Goal: Communication & Community: Answer question/provide support

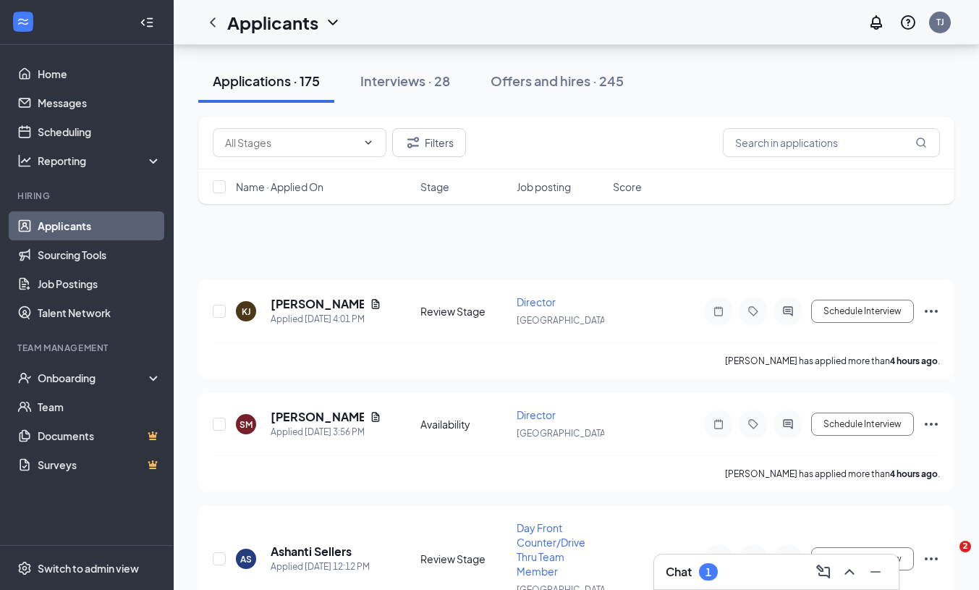
scroll to position [446, 0]
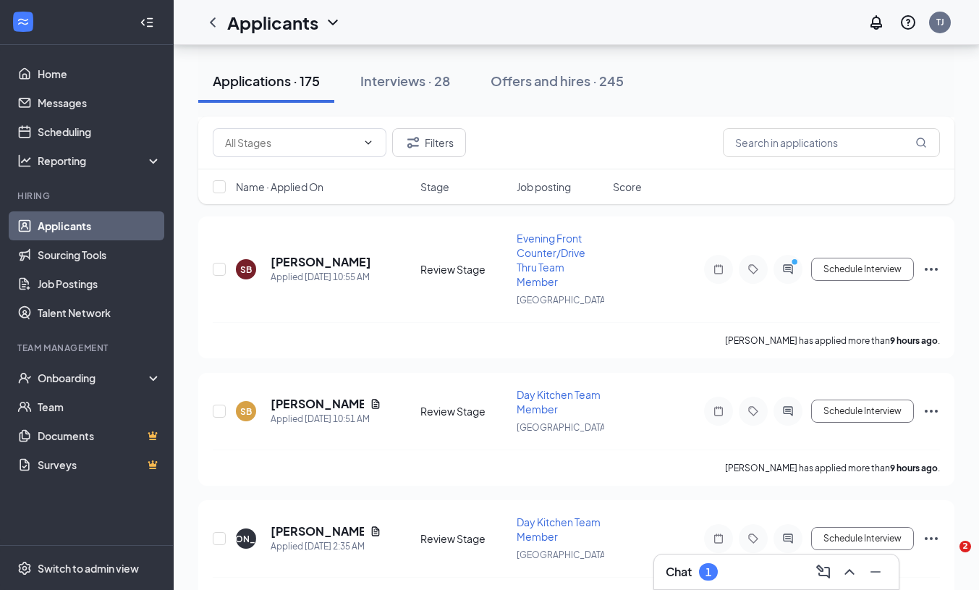
click at [430, 93] on button "Interviews · 28" at bounding box center [405, 80] width 119 height 43
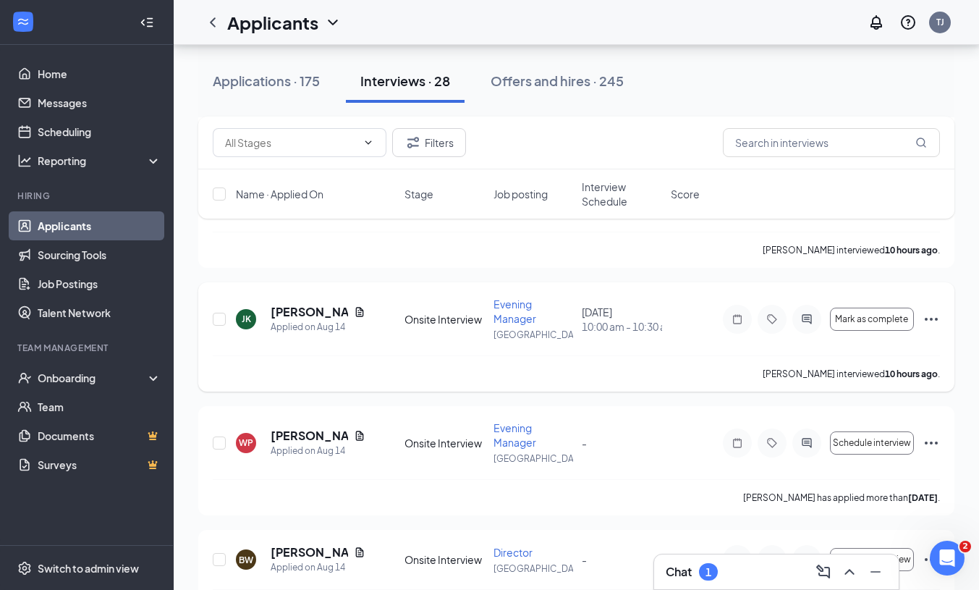
scroll to position [1405, 0]
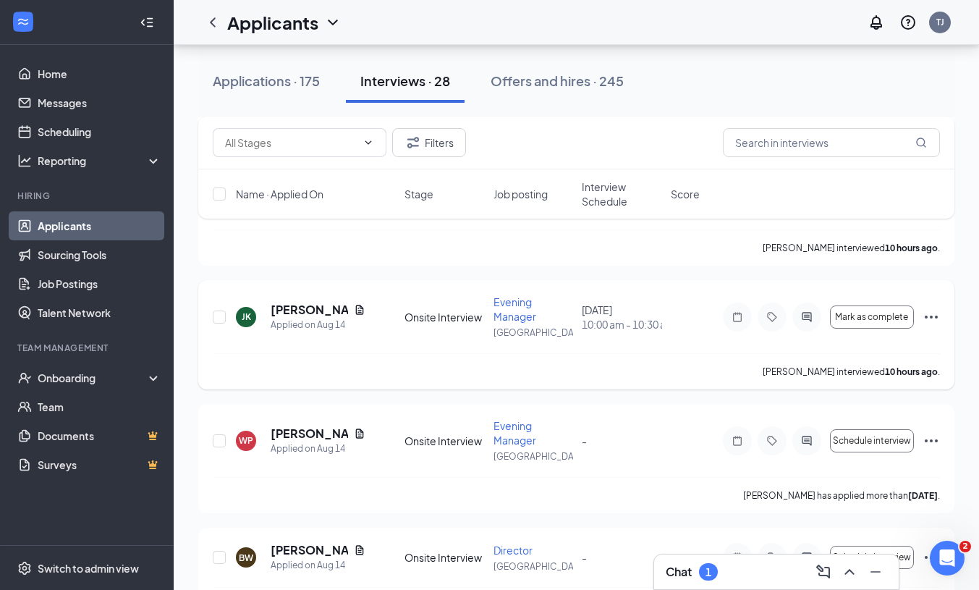
click at [928, 326] on icon "Ellipses" at bounding box center [931, 316] width 17 height 17
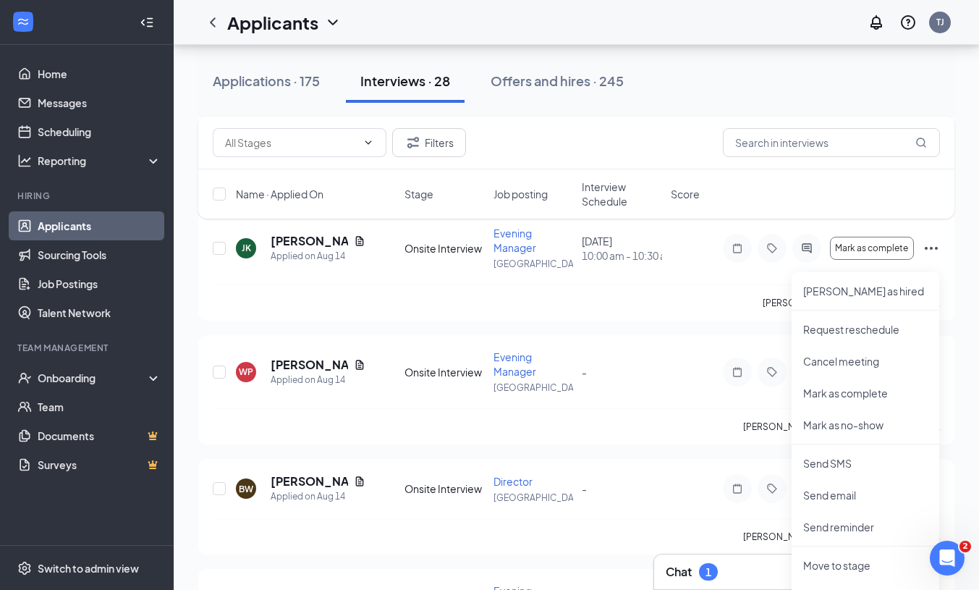
scroll to position [1511, 0]
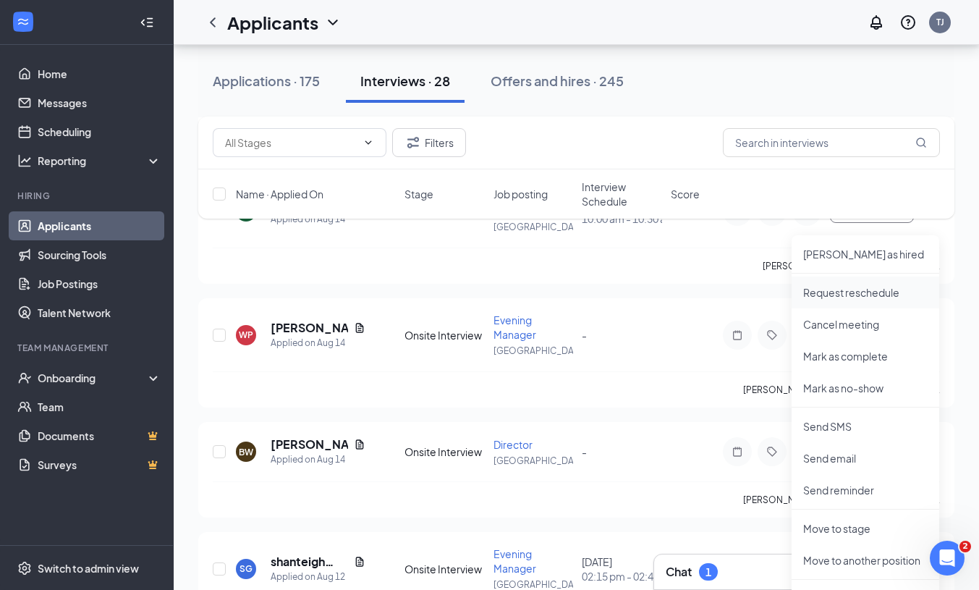
click at [858, 291] on p "Request reschedule" at bounding box center [865, 292] width 124 height 14
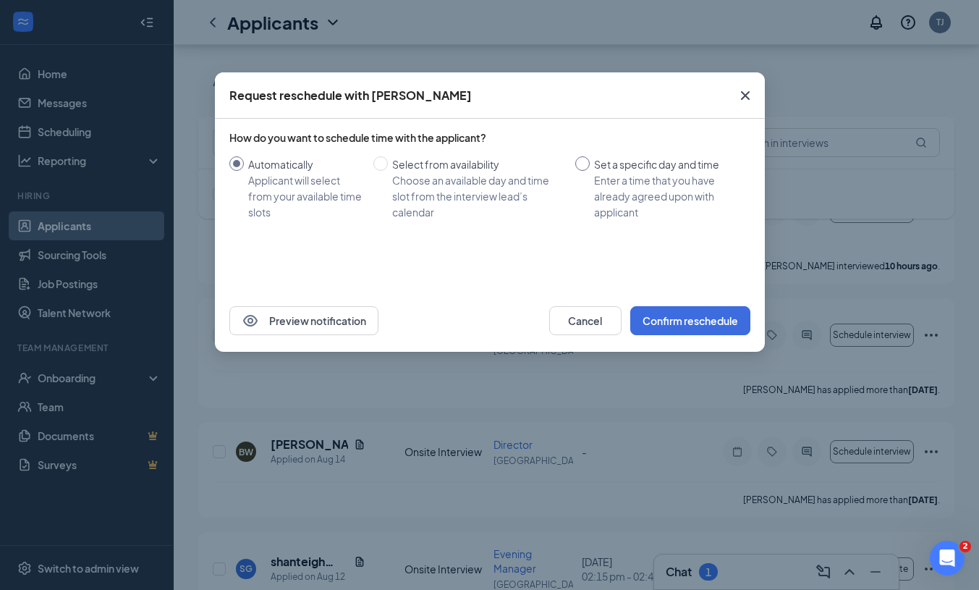
click at [590, 166] on span "Set a specific day and time Enter a time that you have already agreed upon with…" at bounding box center [667, 188] width 155 height 64
click at [590, 166] on input "Set a specific day and time Enter a time that you have already agreed upon with…" at bounding box center [582, 163] width 14 height 14
radio input "true"
radio input "false"
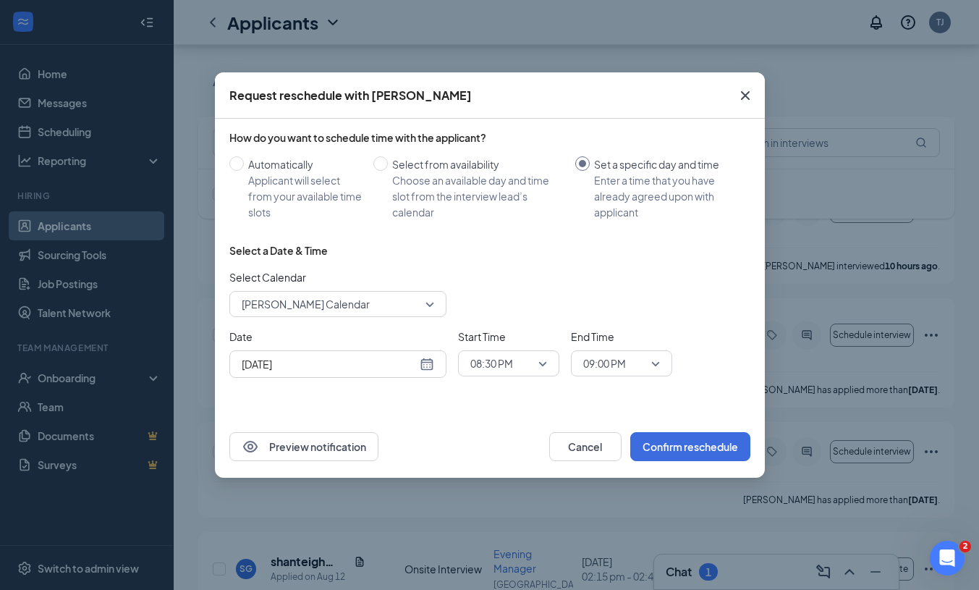
click at [425, 365] on div "[DATE]" at bounding box center [338, 364] width 193 height 16
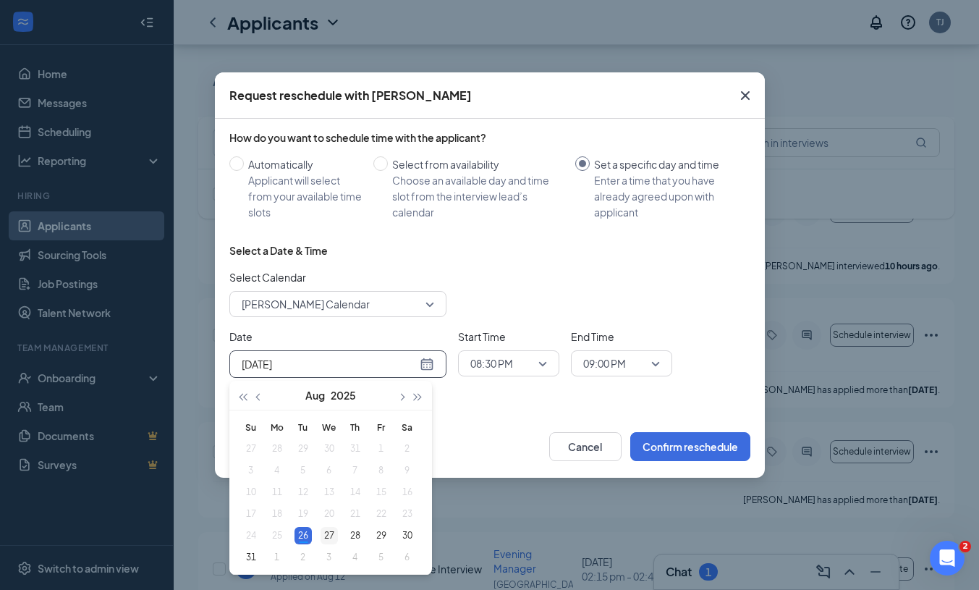
type input "[DATE]"
click at [328, 534] on div "27" at bounding box center [329, 535] width 17 height 17
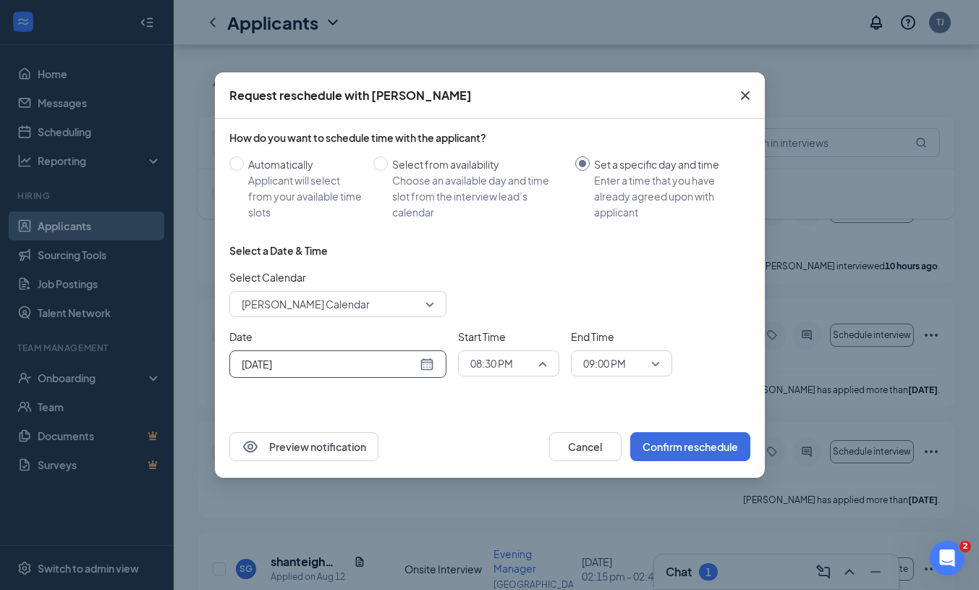
click at [531, 362] on span "08:30 PM" at bounding box center [502, 363] width 64 height 22
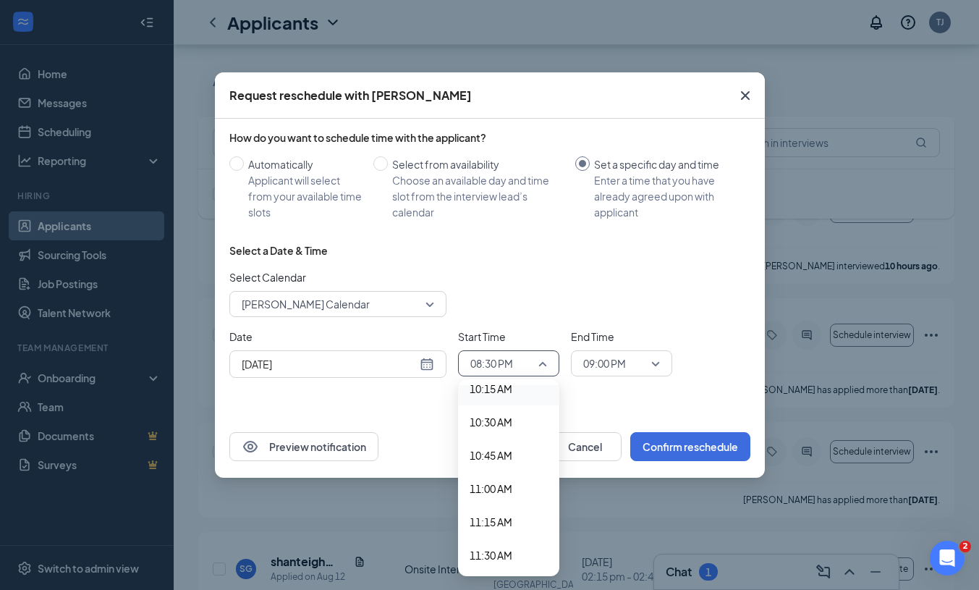
scroll to position [1379, 0]
click at [510, 442] on div "10:45 AM" at bounding box center [508, 454] width 101 height 33
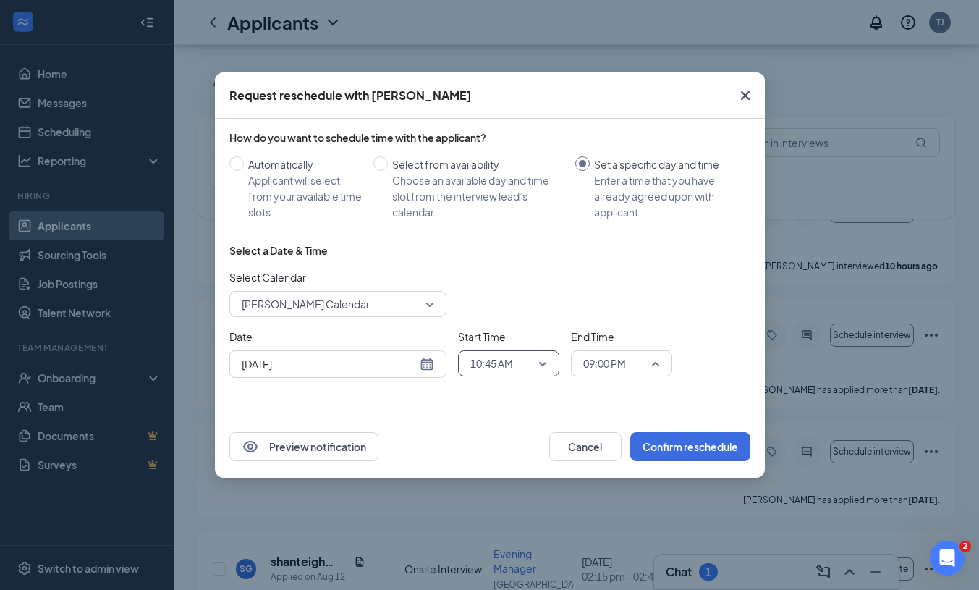
click at [620, 363] on span "09:00 PM" at bounding box center [604, 363] width 43 height 22
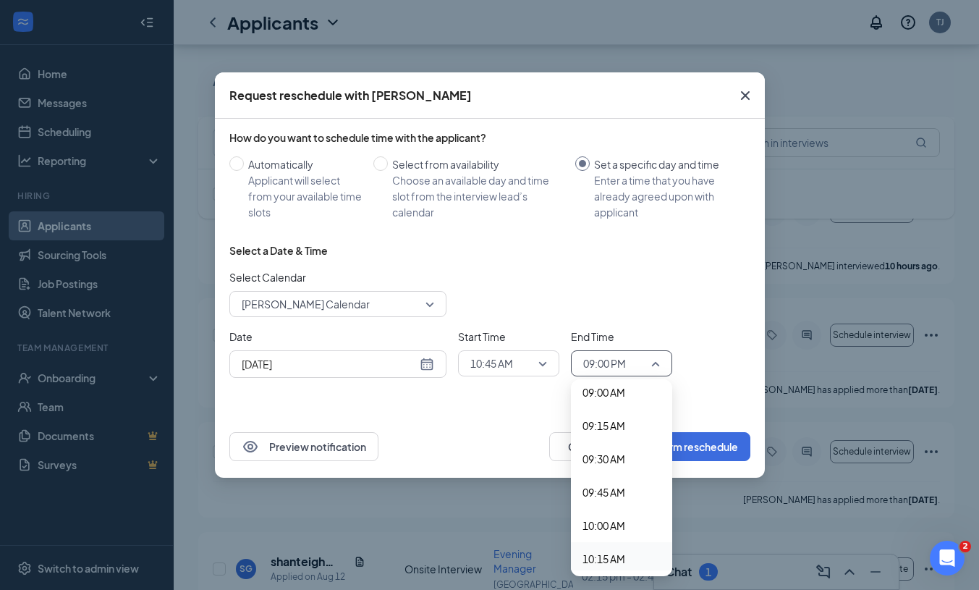
scroll to position [1206, 0]
click at [632, 435] on span "09:15 AM" at bounding box center [622, 428] width 78 height 16
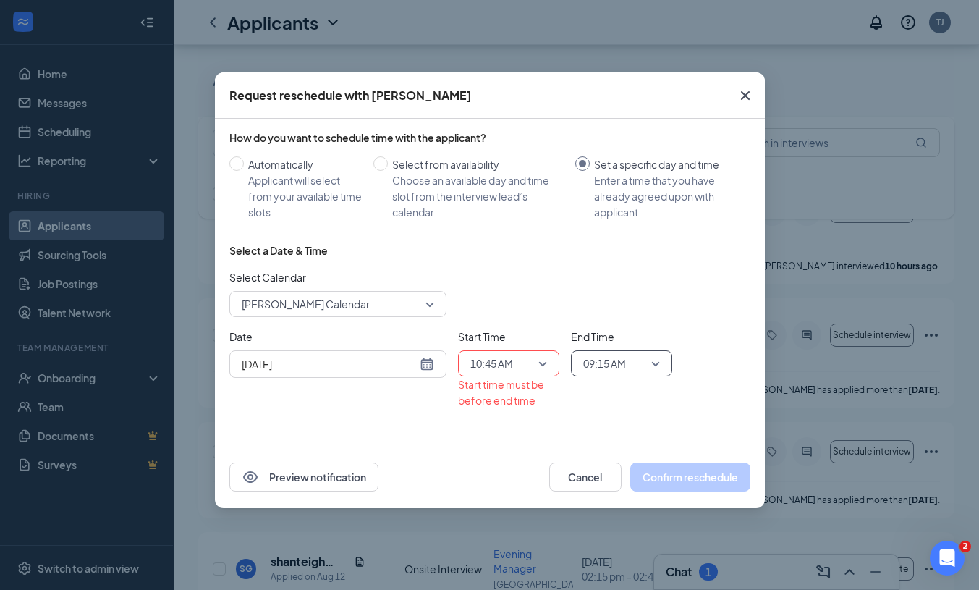
click at [632, 364] on span "09:15 AM" at bounding box center [615, 363] width 64 height 22
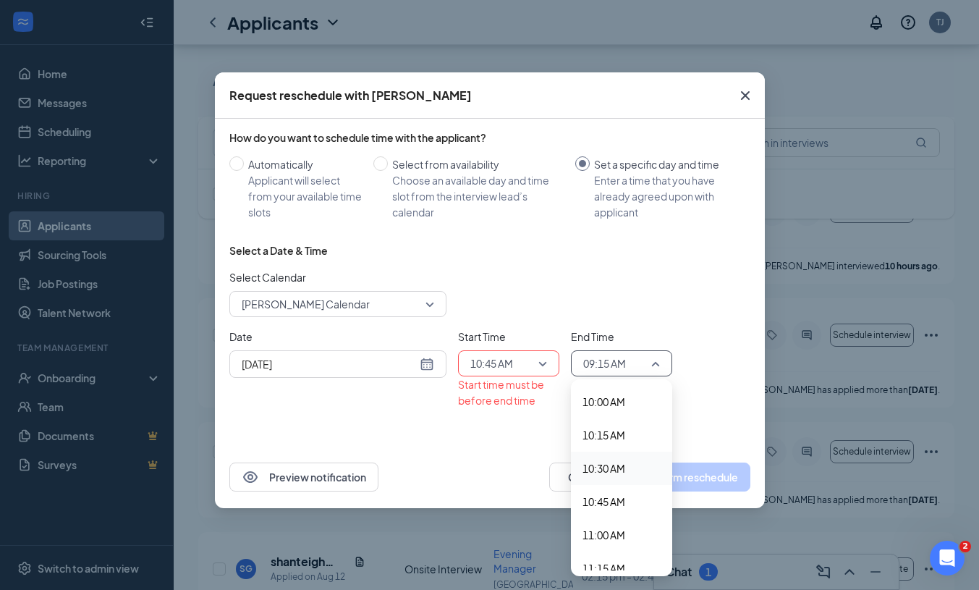
scroll to position [1374, 0]
click at [619, 527] on span "11:15 AM" at bounding box center [604, 527] width 43 height 16
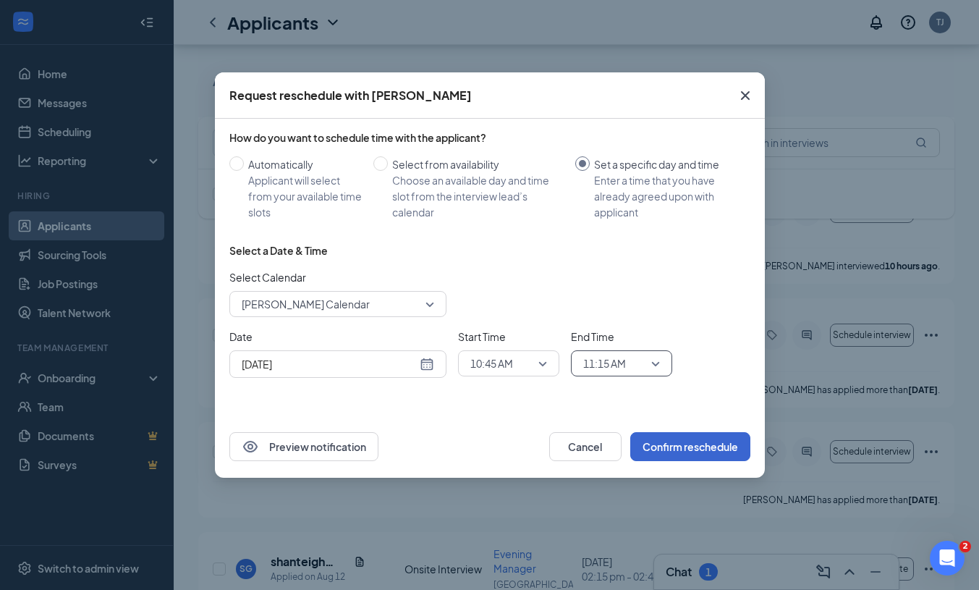
click at [693, 443] on button "Confirm reschedule" at bounding box center [690, 446] width 120 height 29
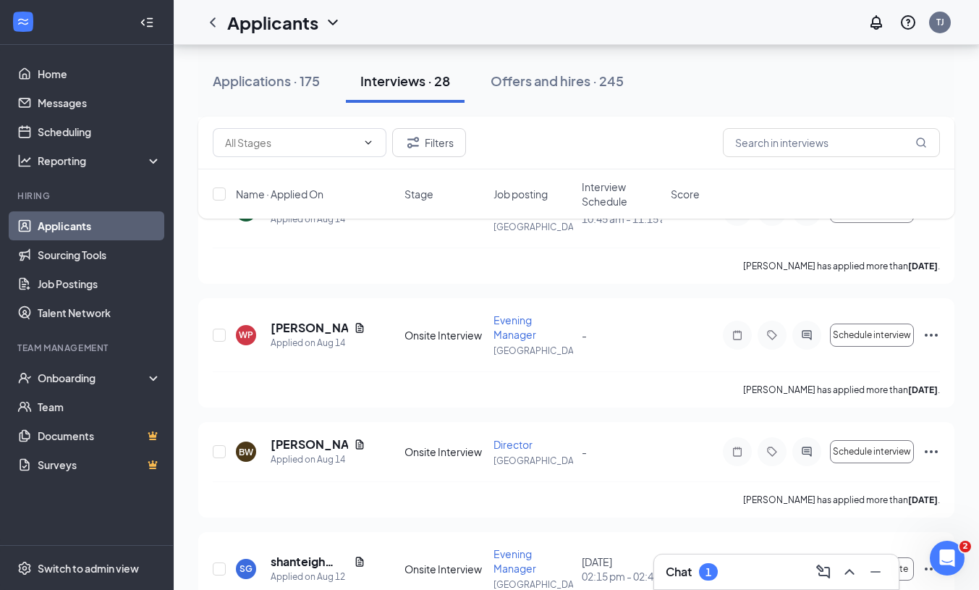
click at [677, 575] on h3 "Chat" at bounding box center [679, 572] width 26 height 16
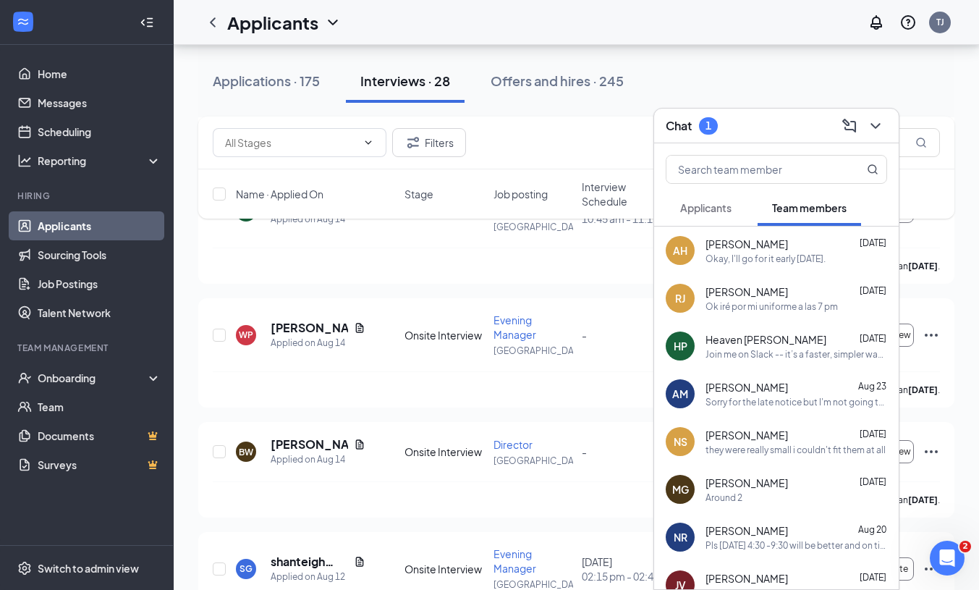
click at [698, 208] on span "Applicants" at bounding box center [705, 207] width 51 height 13
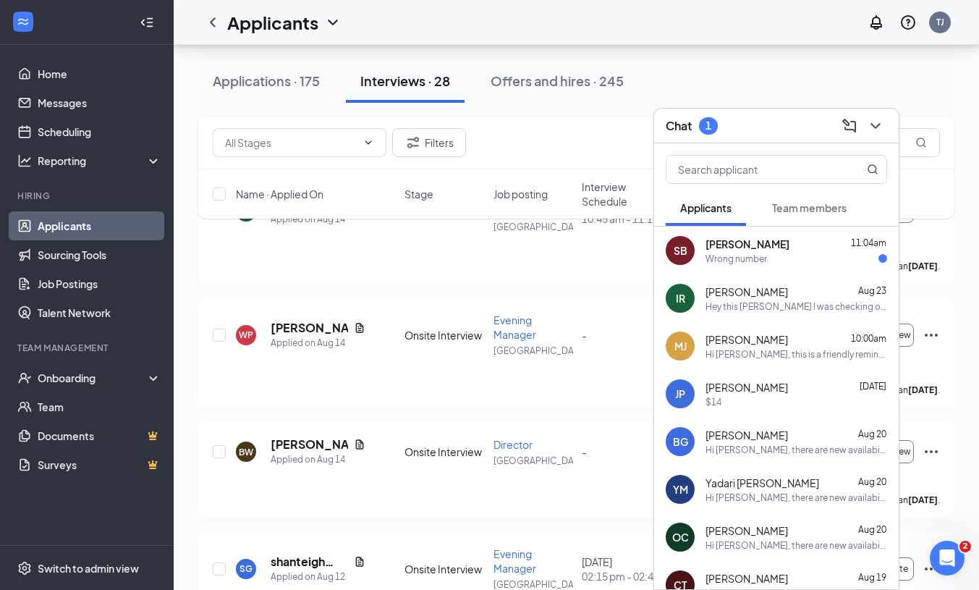
click at [740, 248] on span "[PERSON_NAME]" at bounding box center [748, 244] width 84 height 14
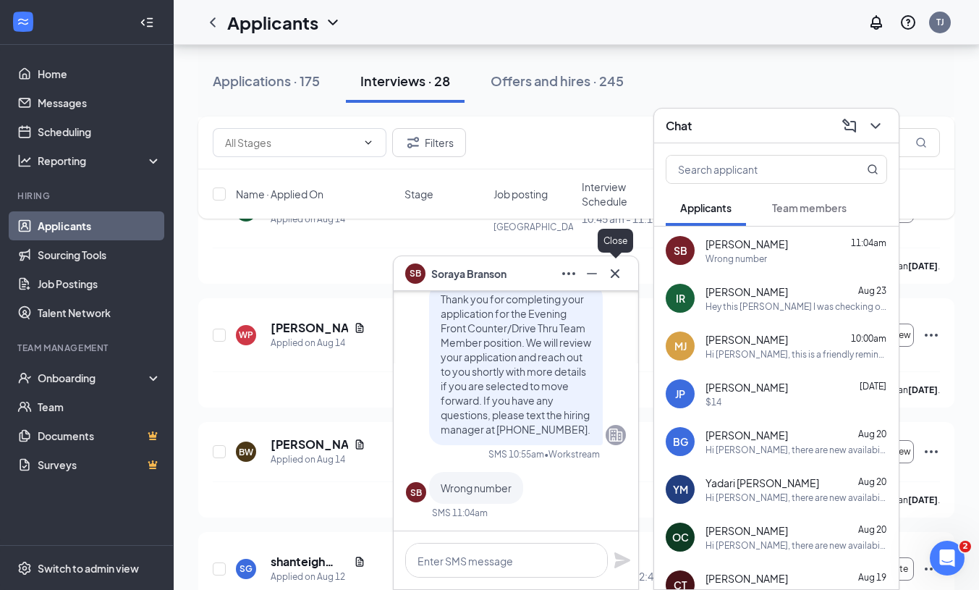
click at [619, 273] on icon "Cross" at bounding box center [615, 273] width 17 height 17
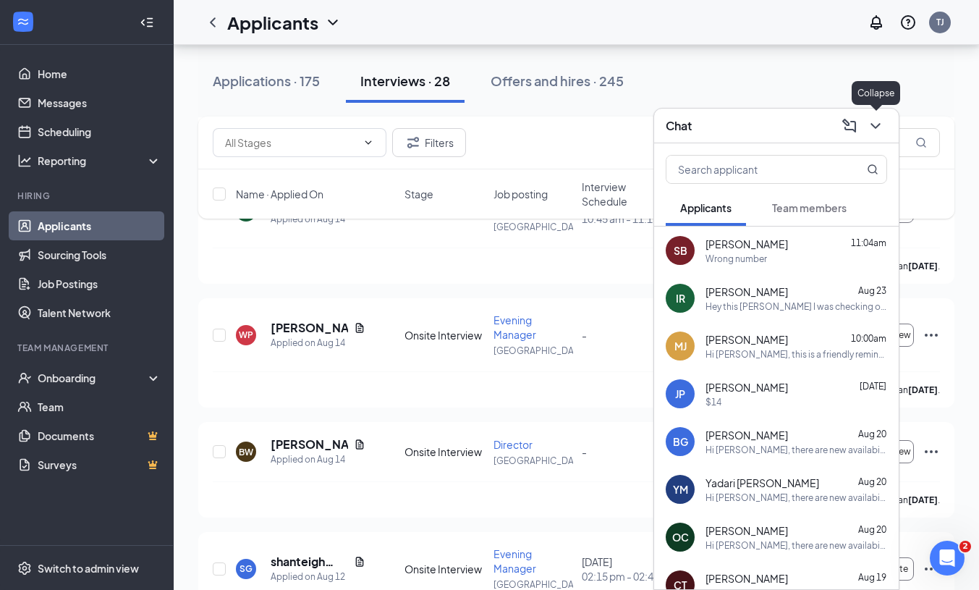
click at [882, 124] on icon "ChevronDown" at bounding box center [875, 125] width 17 height 17
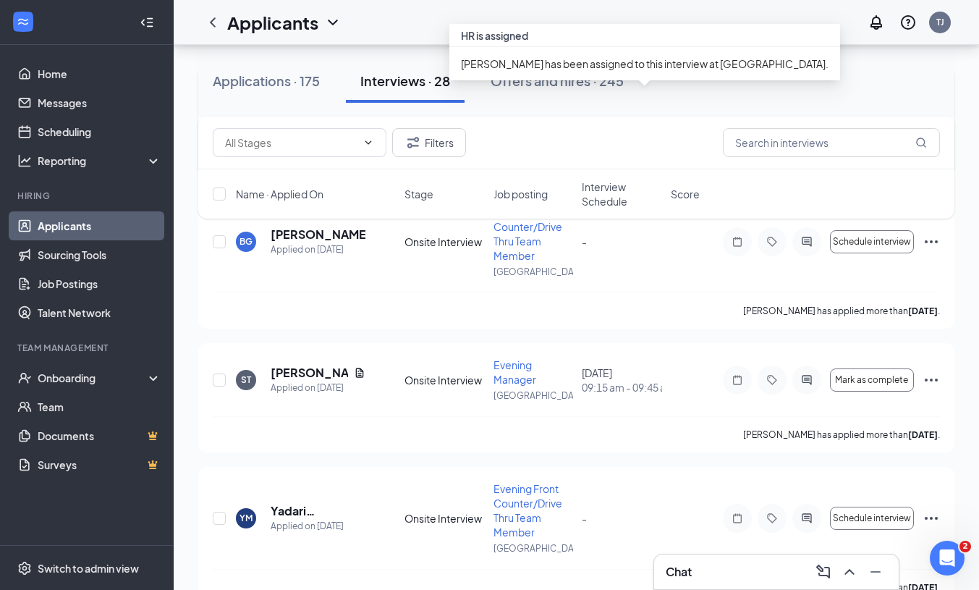
scroll to position [2112, 0]
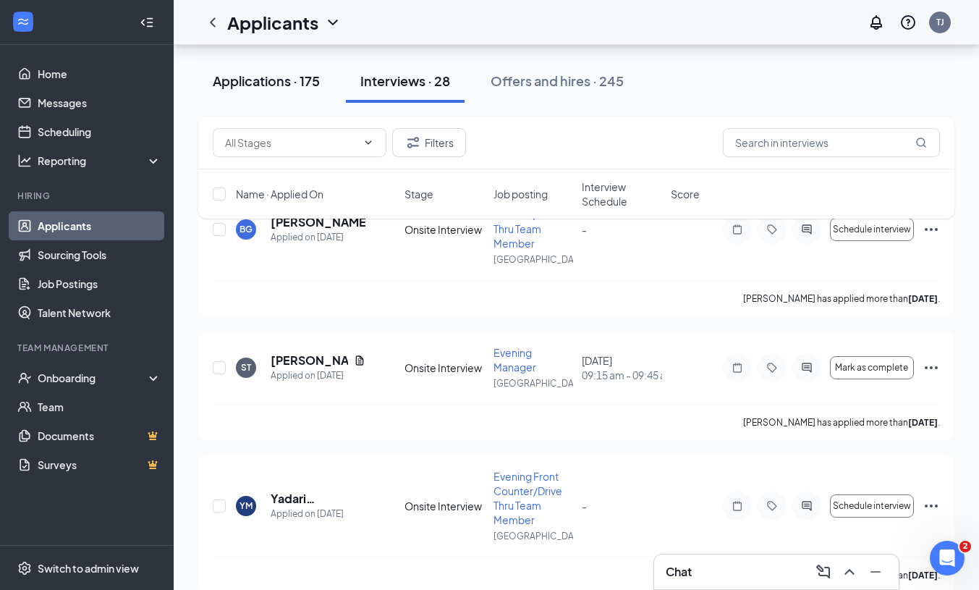
click at [305, 88] on div "Applications · 175" at bounding box center [266, 81] width 107 height 18
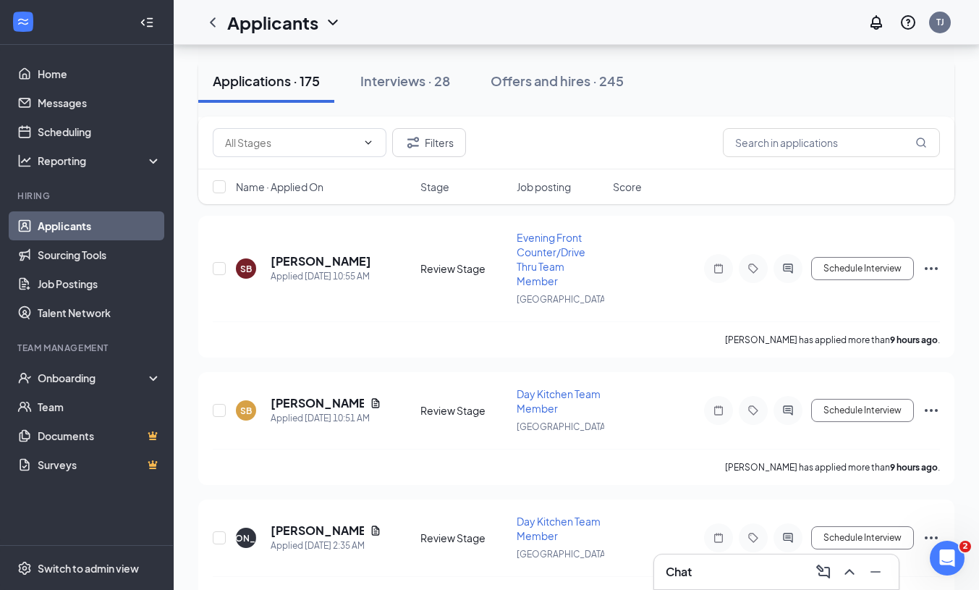
scroll to position [448, 0]
click at [221, 268] on input "checkbox" at bounding box center [219, 267] width 13 height 13
checkbox input "true"
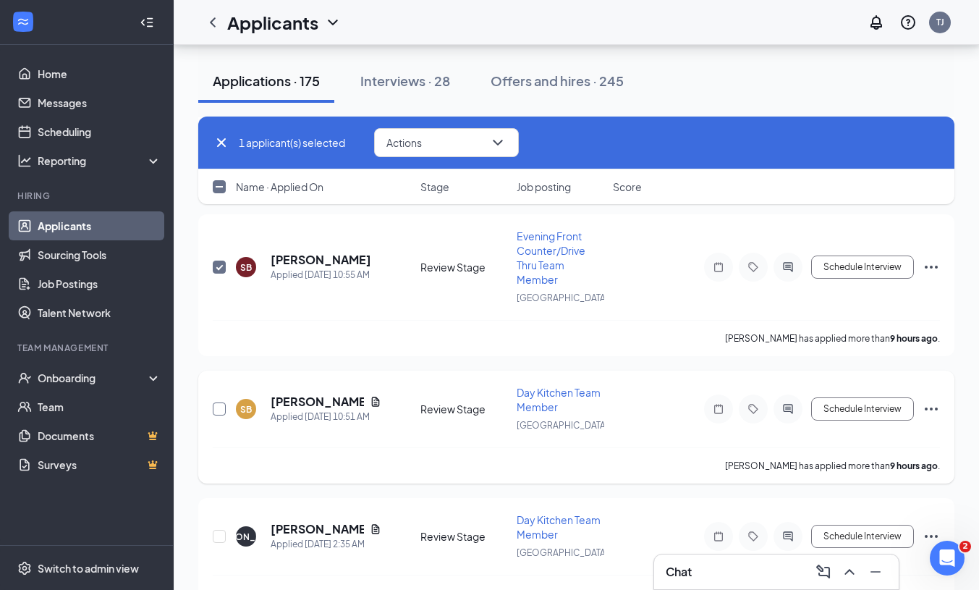
click at [220, 411] on input "checkbox" at bounding box center [219, 408] width 13 height 13
click at [717, 567] on div "Chat" at bounding box center [776, 571] width 221 height 23
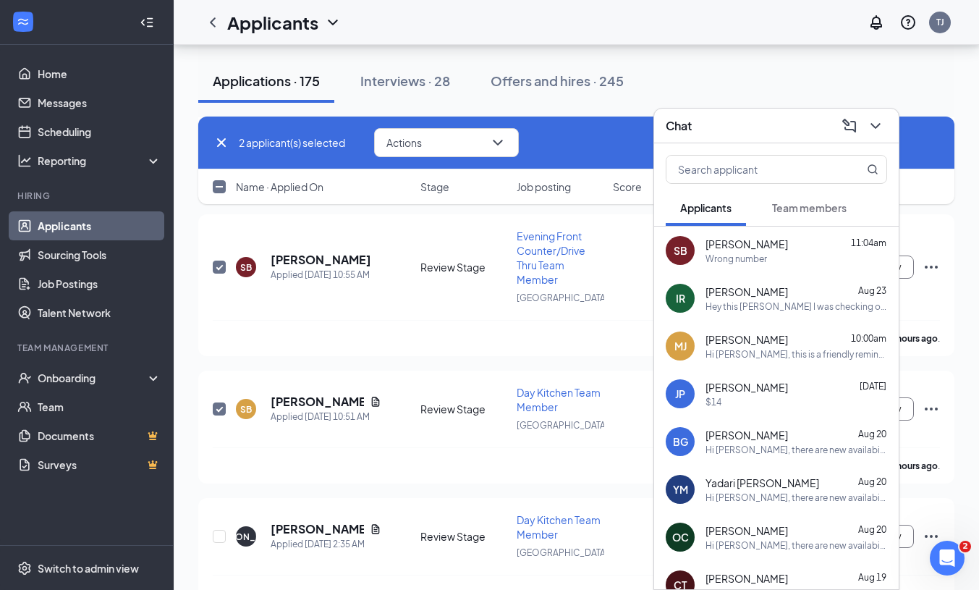
click at [732, 263] on div "Wrong number" at bounding box center [737, 259] width 62 height 12
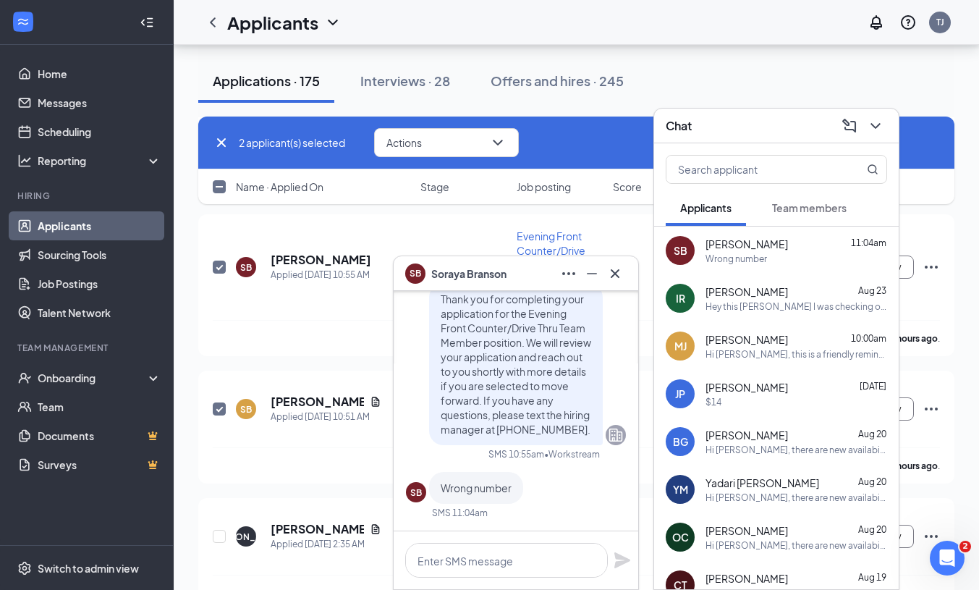
scroll to position [0, 0]
click at [617, 278] on icon "Cross" at bounding box center [615, 273] width 17 height 17
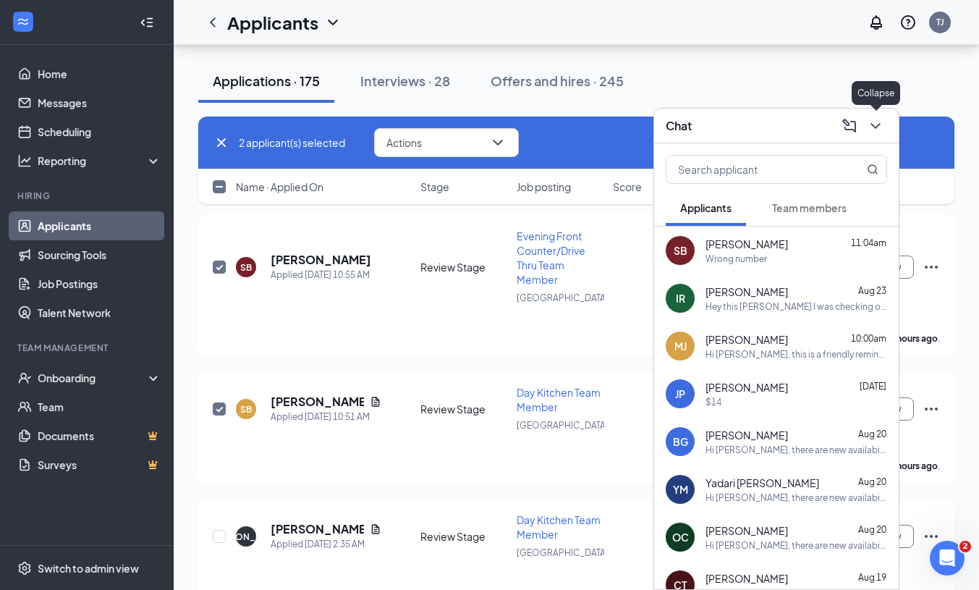
click at [879, 120] on icon "ChevronDown" at bounding box center [875, 125] width 17 height 17
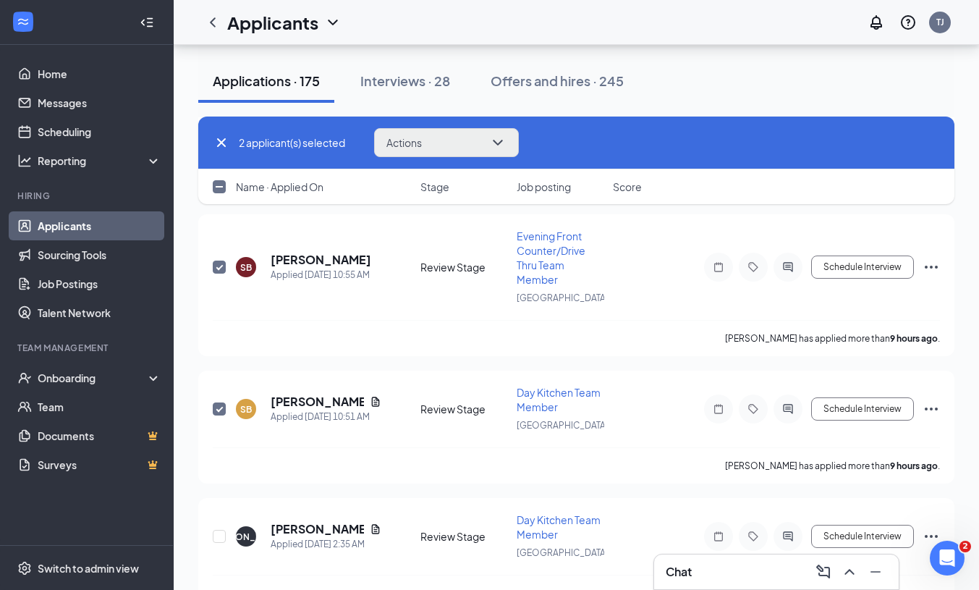
click at [458, 144] on button "Actions" at bounding box center [446, 142] width 145 height 29
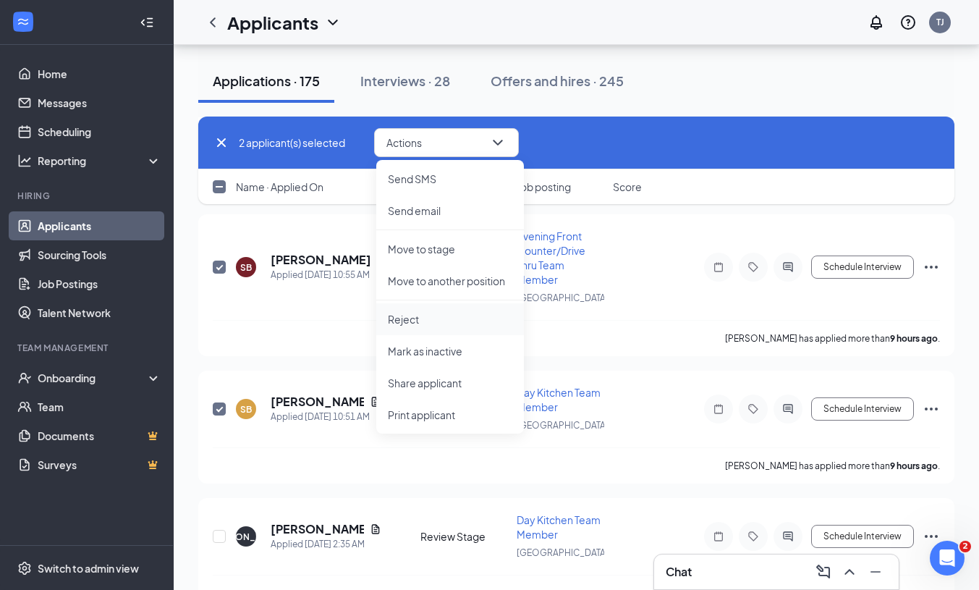
click at [423, 312] on p "Reject" at bounding box center [450, 319] width 124 height 14
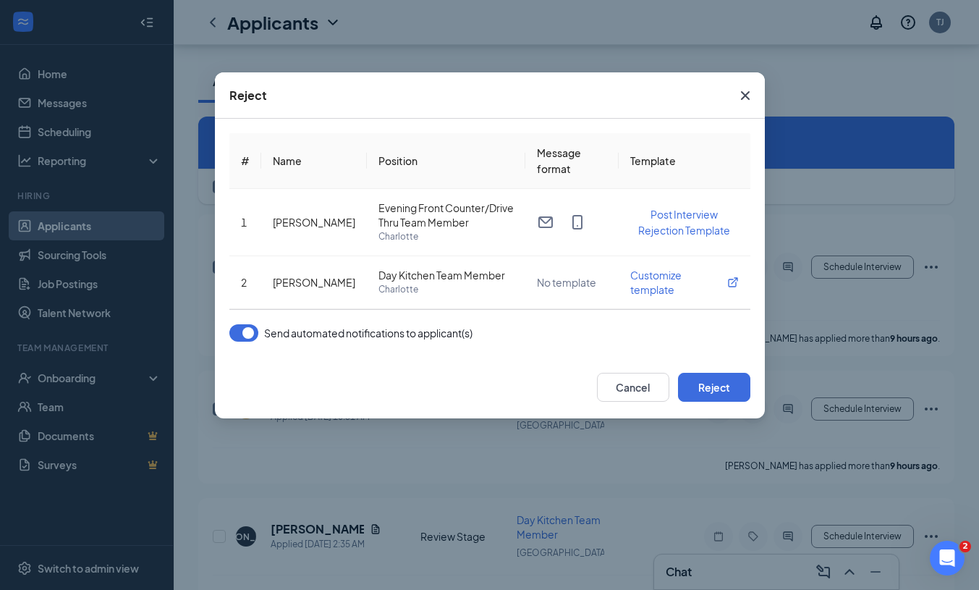
click at [250, 337] on button "button" at bounding box center [243, 332] width 29 height 17
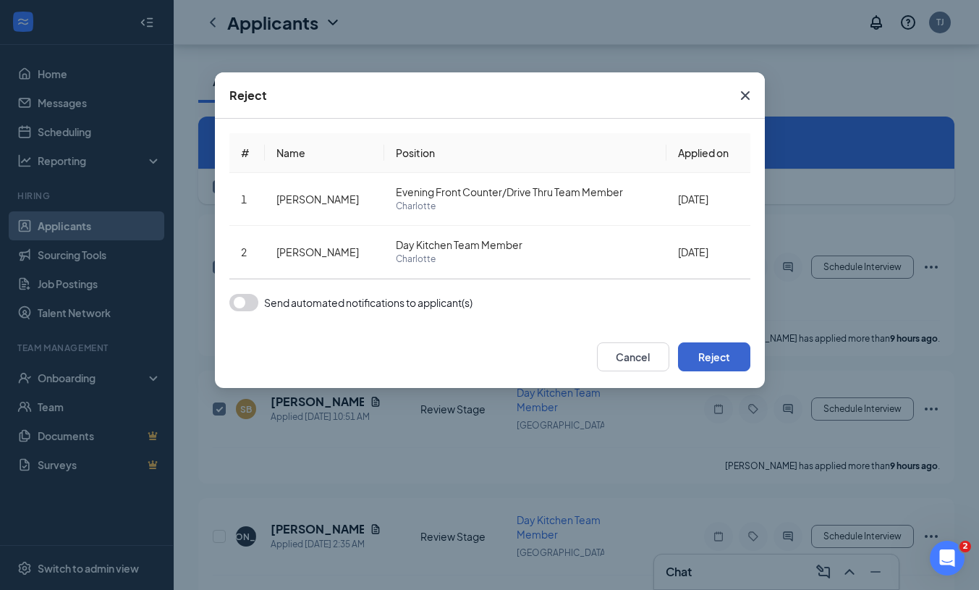
click at [731, 352] on button "Reject" at bounding box center [714, 356] width 72 height 29
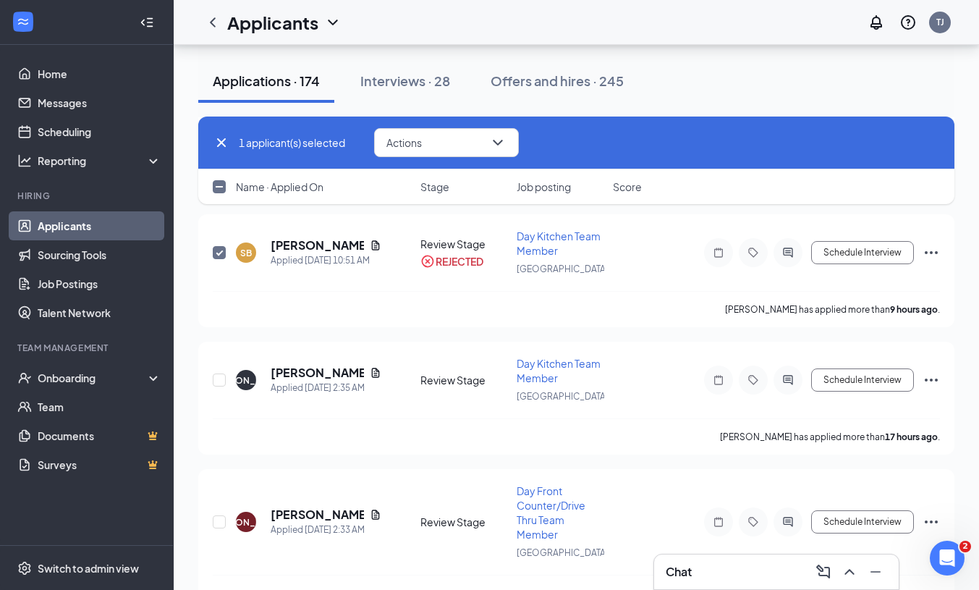
checkbox input "false"
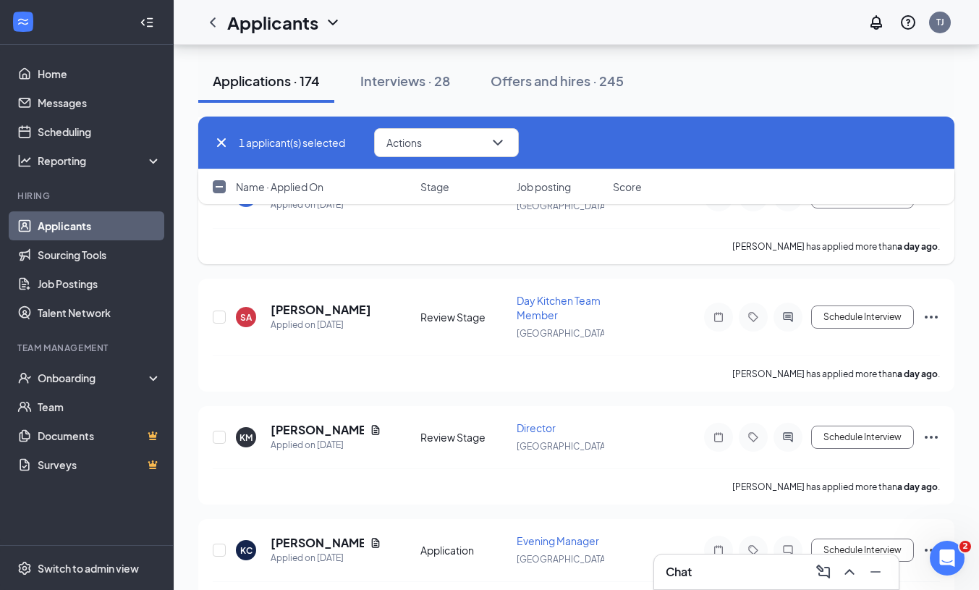
scroll to position [1349, 0]
click at [327, 426] on h5 "[PERSON_NAME]" at bounding box center [317, 429] width 93 height 16
checkbox input "false"
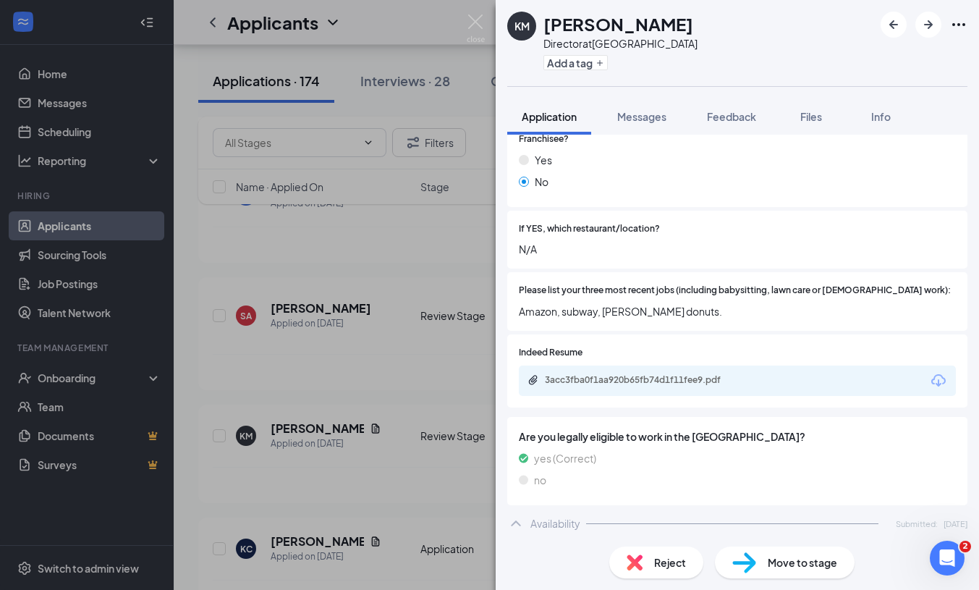
scroll to position [428, 0]
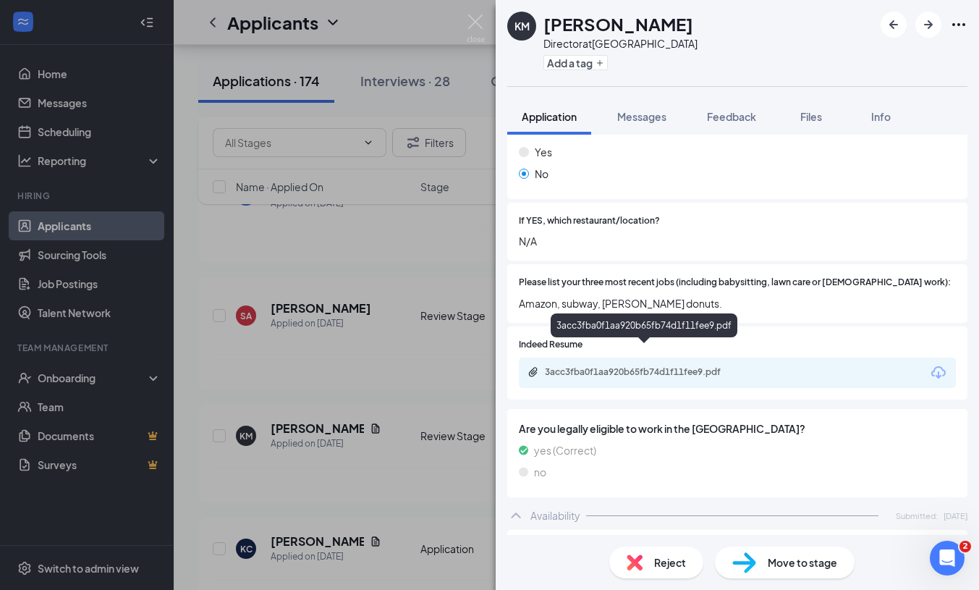
click at [622, 366] on div "3acc3fba0f1aa920b65fb74d1f11fee9.pdf" at bounding box center [646, 372] width 203 height 12
click at [651, 560] on div "Reject" at bounding box center [656, 562] width 94 height 32
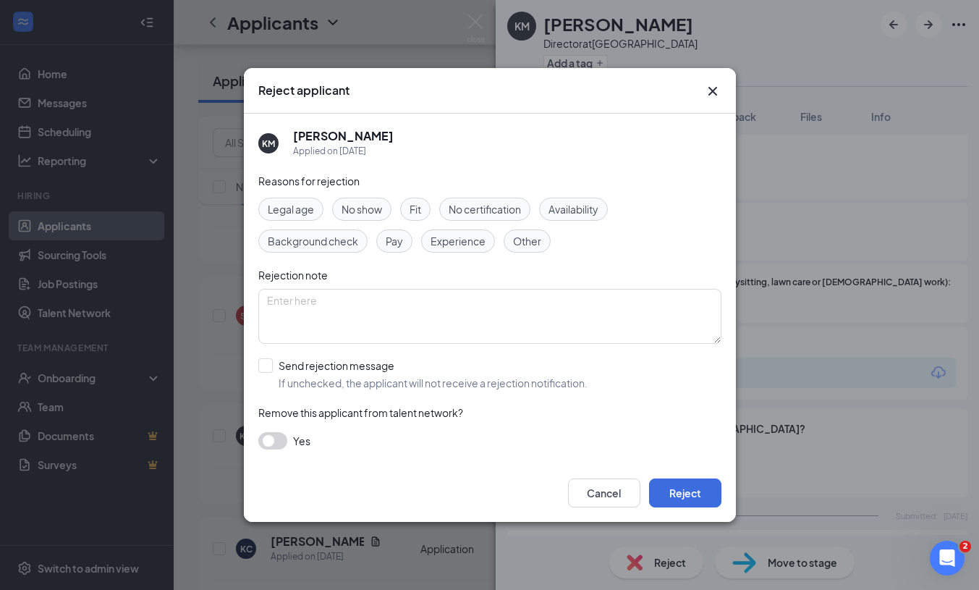
click at [444, 237] on span "Experience" at bounding box center [458, 241] width 55 height 16
click at [285, 441] on button "button" at bounding box center [272, 440] width 29 height 17
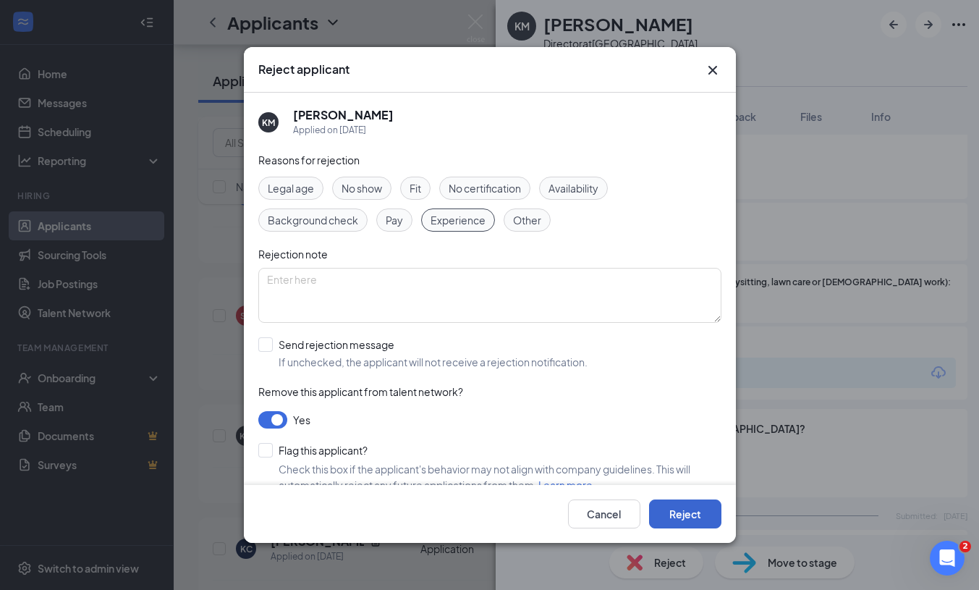
click at [685, 517] on button "Reject" at bounding box center [685, 513] width 72 height 29
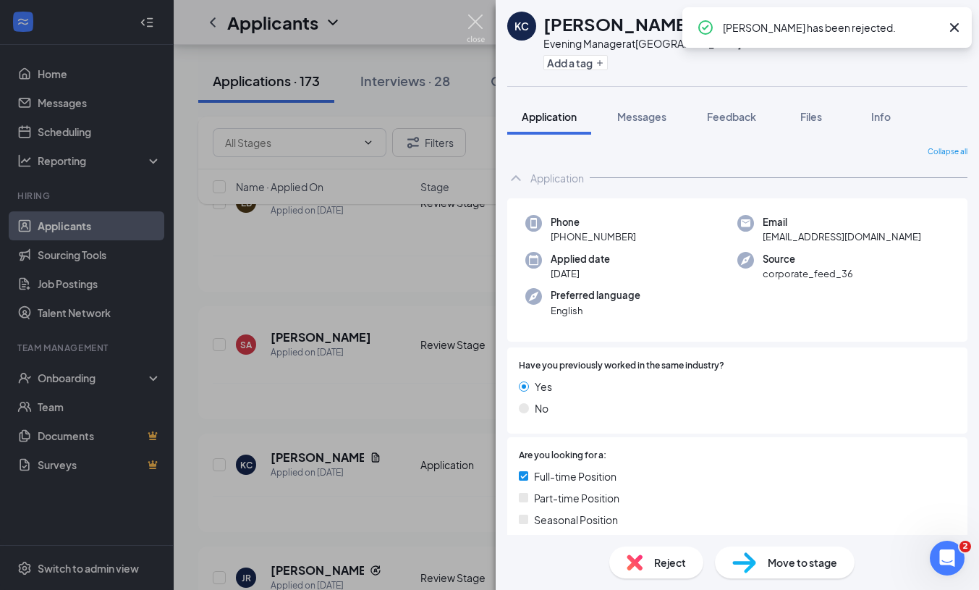
click at [482, 19] on img at bounding box center [476, 28] width 18 height 28
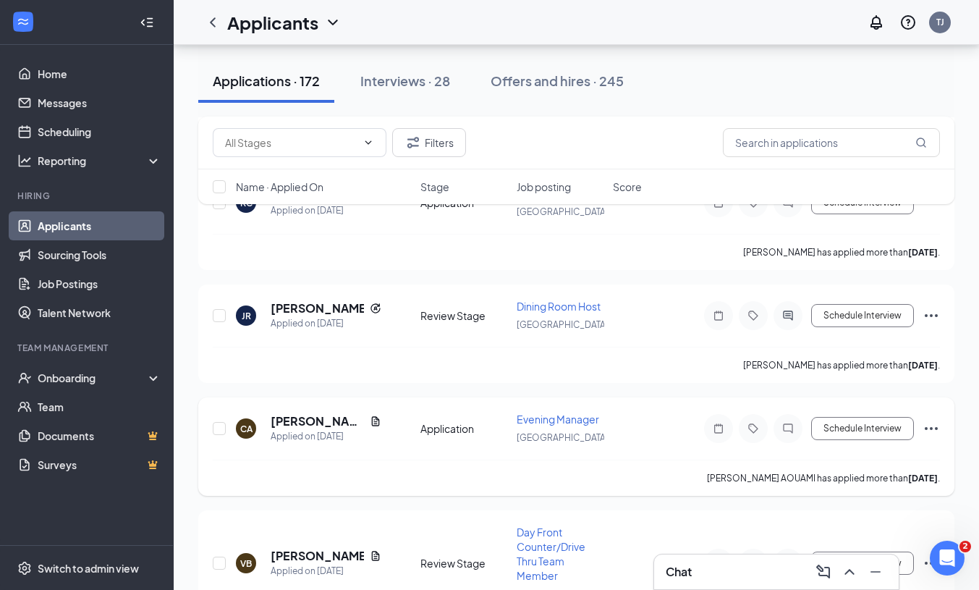
scroll to position [1616, 0]
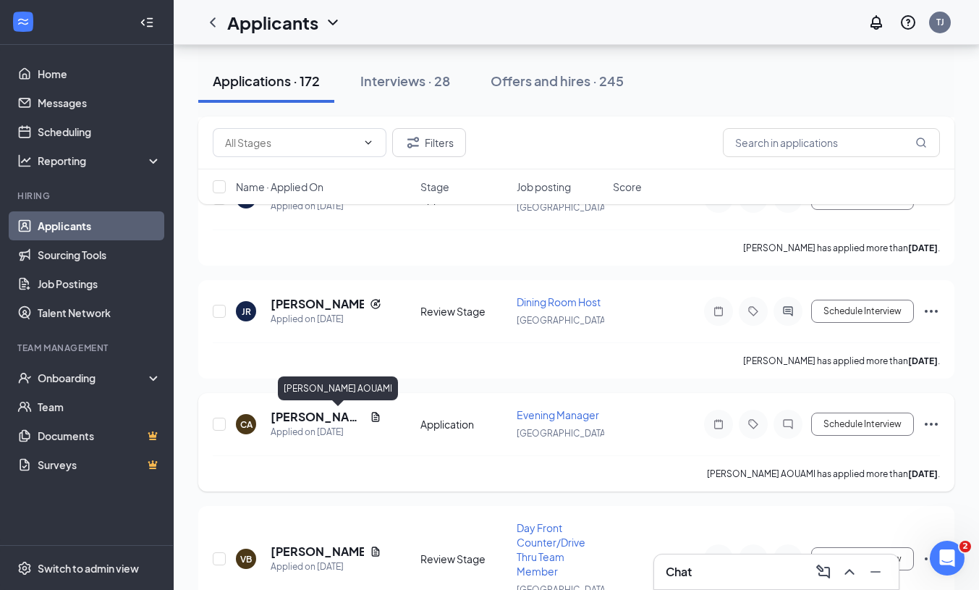
click at [295, 418] on h5 "[PERSON_NAME] AOUAMI" at bounding box center [317, 417] width 93 height 16
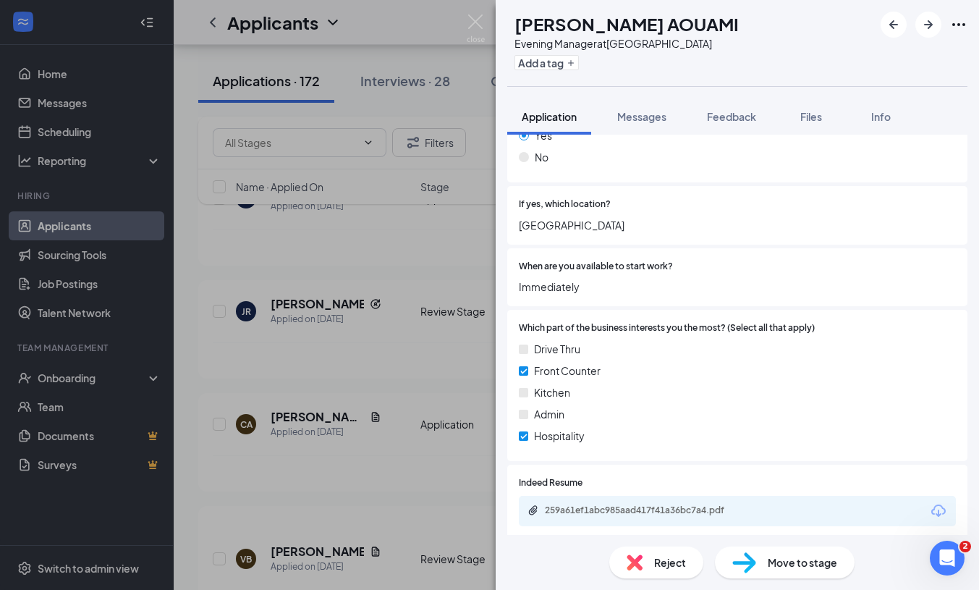
scroll to position [757, 0]
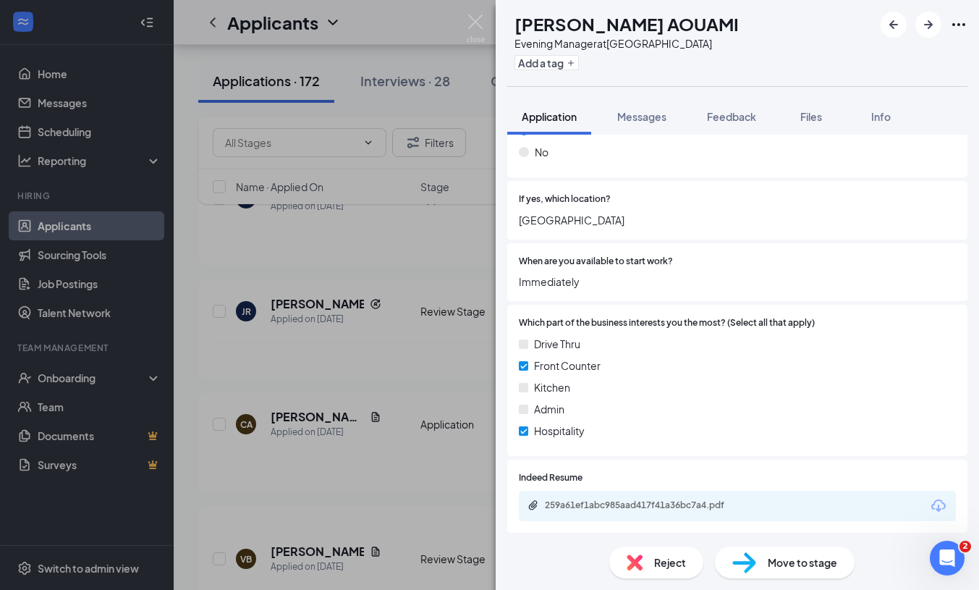
click at [667, 491] on div "259a61ef1abc985aad417f41a36bc7a4.pdf" at bounding box center [737, 506] width 437 height 30
click at [667, 499] on div "259a61ef1abc985aad417f41a36bc7a4.pdf" at bounding box center [646, 505] width 203 height 12
click at [371, 275] on div "CA [PERSON_NAME] AOUAMI Evening Manager at [GEOGRAPHIC_DATA] Add a tag Applicat…" at bounding box center [489, 295] width 979 height 590
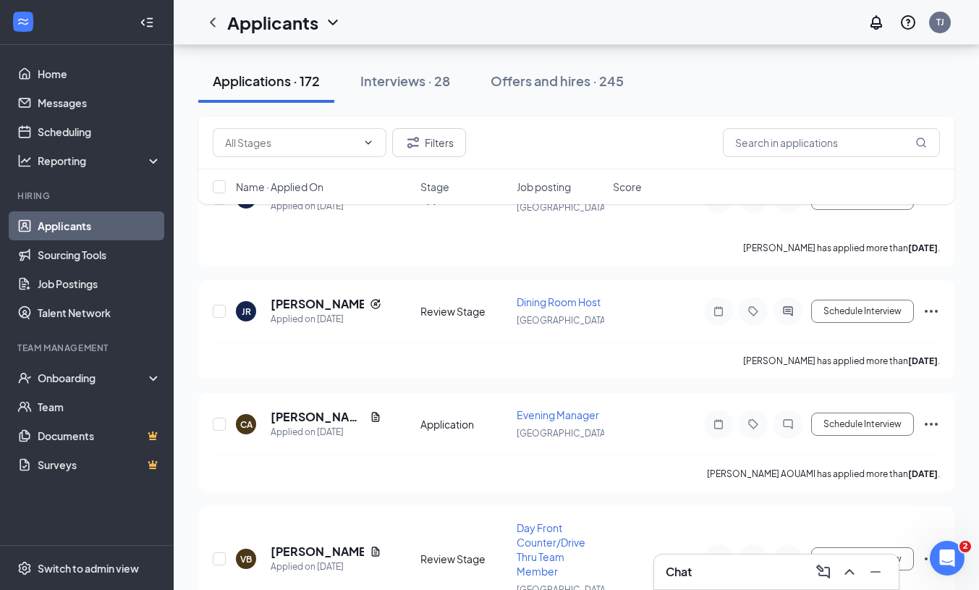
click at [703, 564] on div "Chat" at bounding box center [776, 571] width 221 height 23
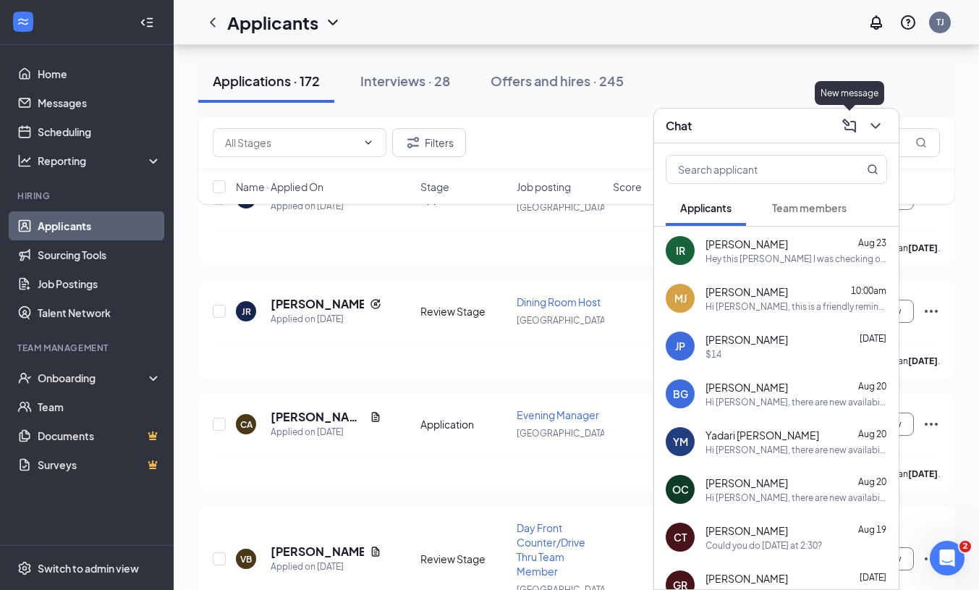
click at [853, 127] on icon "ComposeMessage" at bounding box center [849, 125] width 17 height 17
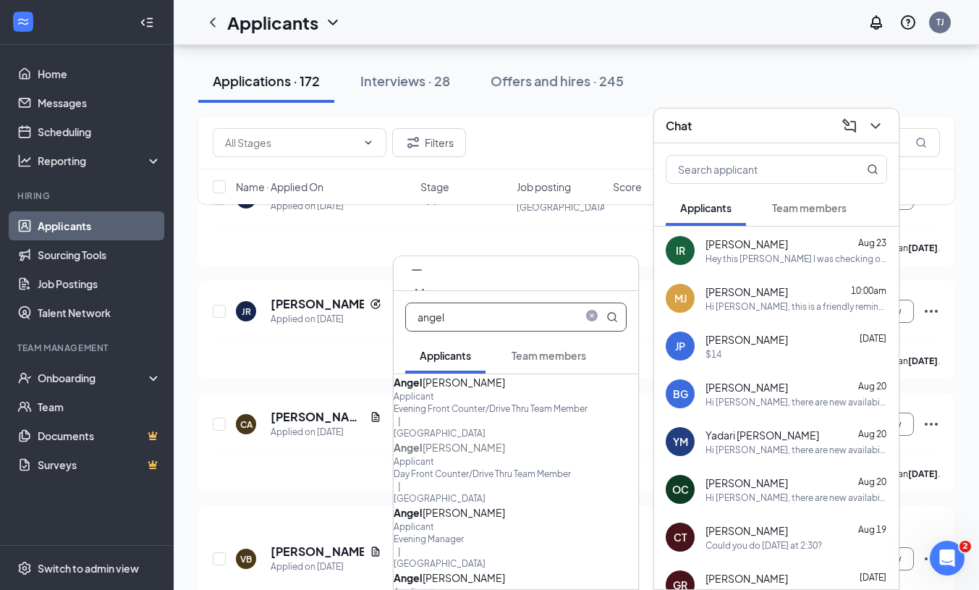
type input "angel"
click at [428, 284] on icon "Cross" at bounding box center [419, 292] width 17 height 17
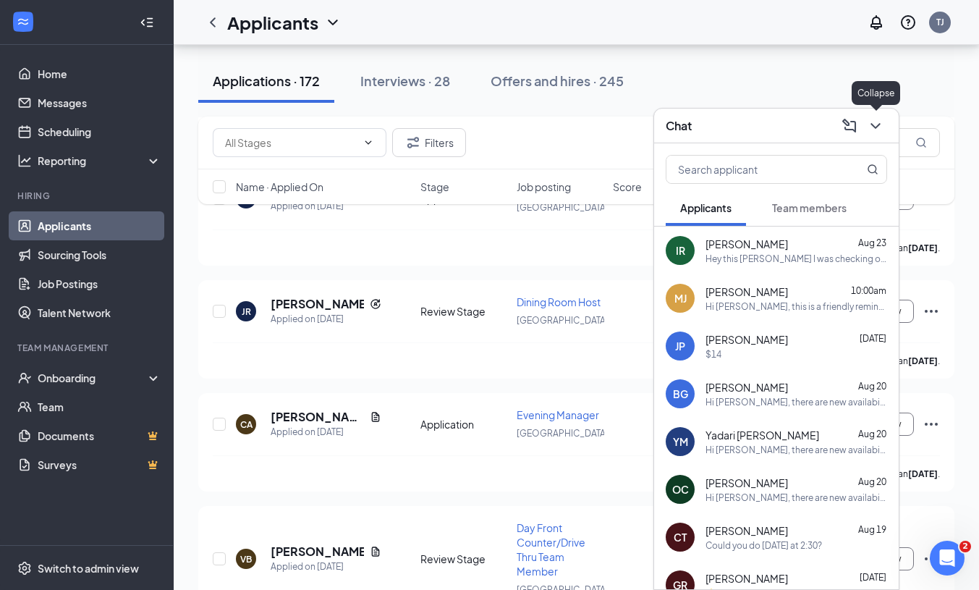
click at [878, 124] on icon "ChevronDown" at bounding box center [875, 126] width 9 height 6
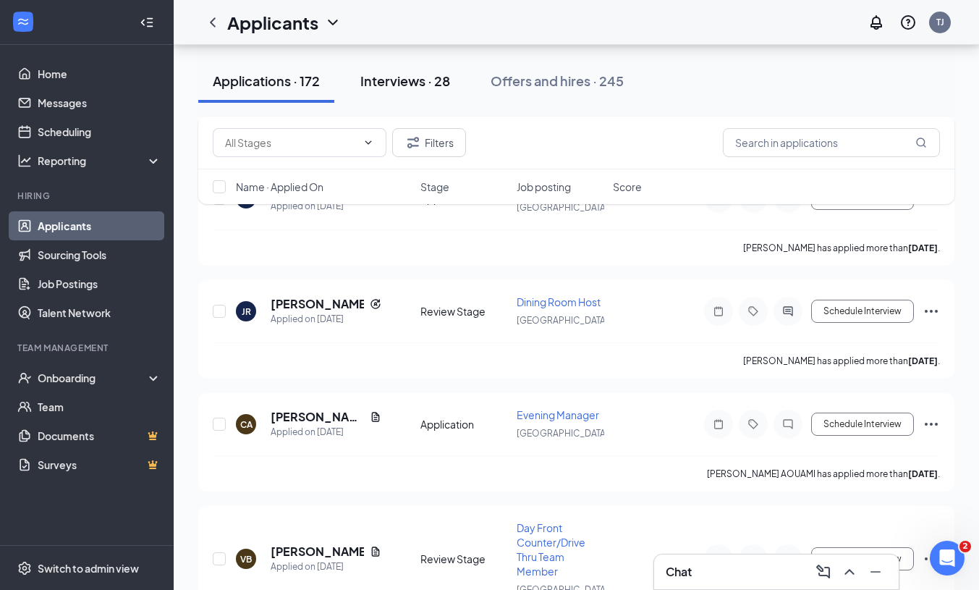
click at [407, 86] on div "Interviews · 28" at bounding box center [405, 81] width 90 height 18
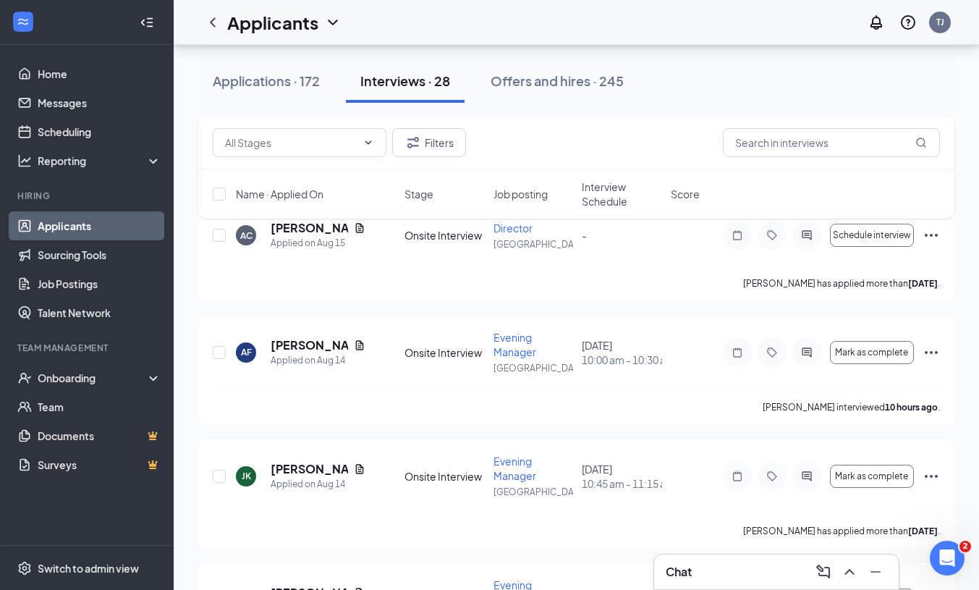
scroll to position [1251, 0]
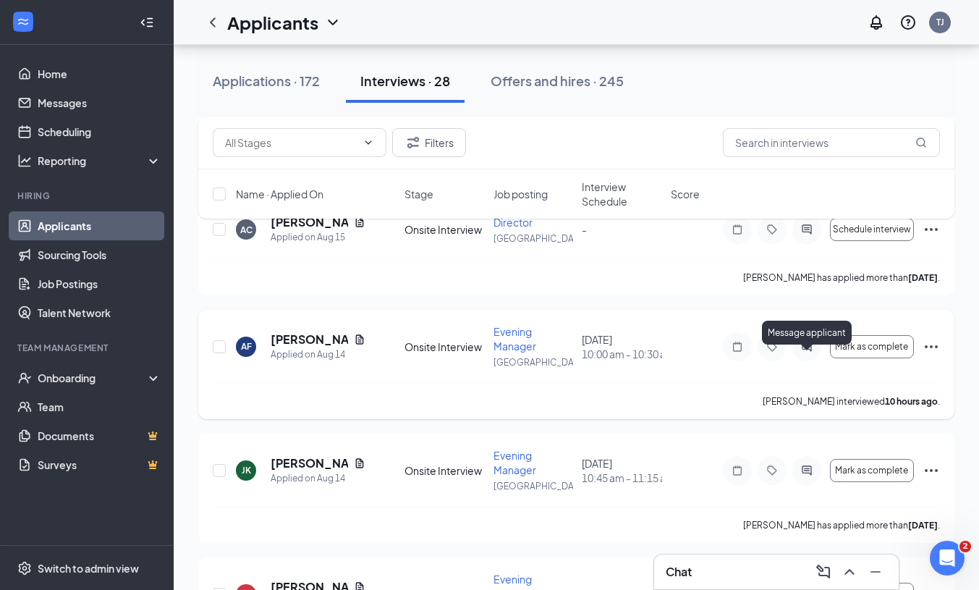
click at [805, 352] on icon "ActiveChat" at bounding box center [806, 347] width 17 height 12
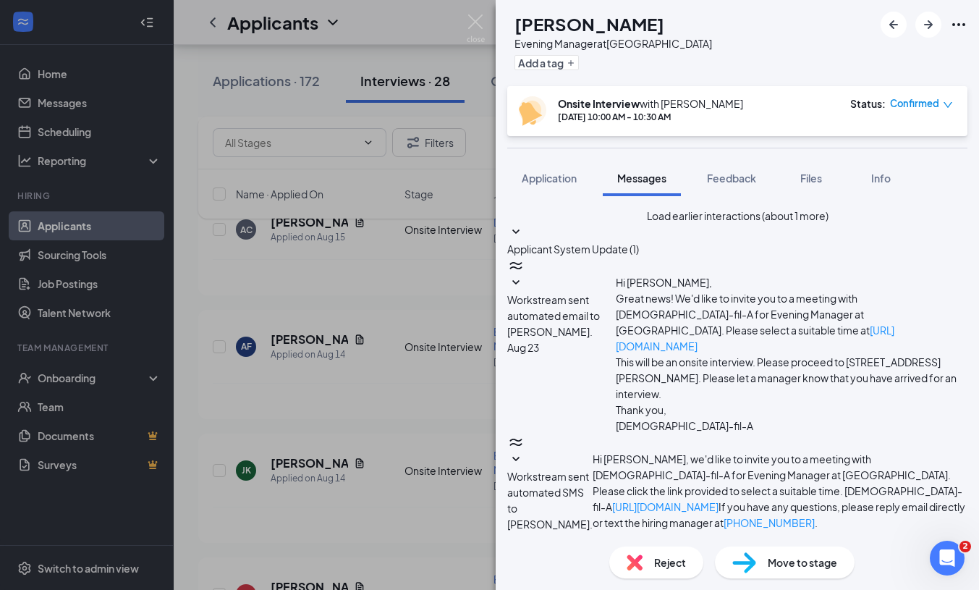
type textarea "Hi [PERSON_NAME], Thanks for interviewing with us [DATE]. [PERSON_NAME] and I e…"
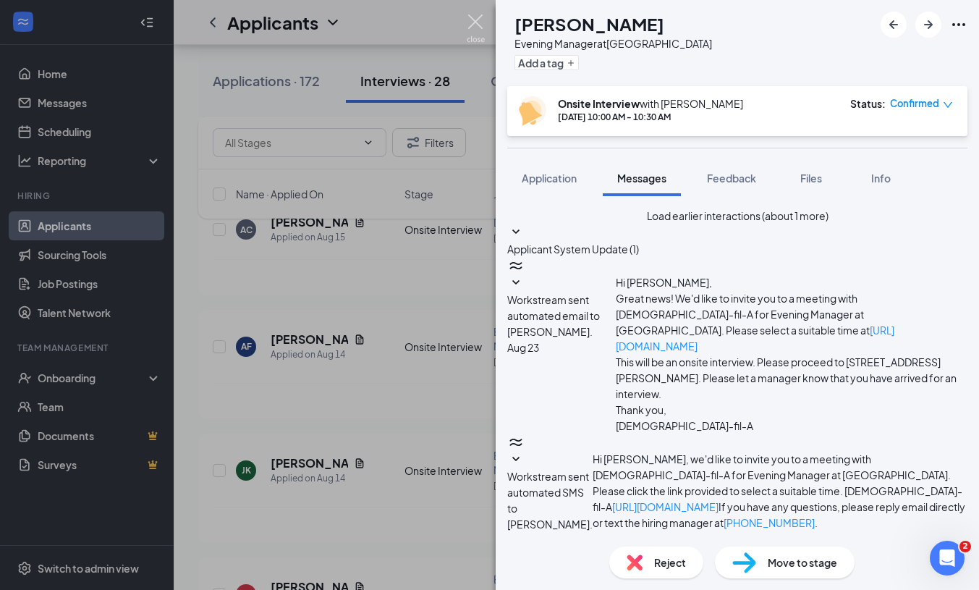
click at [478, 20] on img at bounding box center [476, 28] width 18 height 28
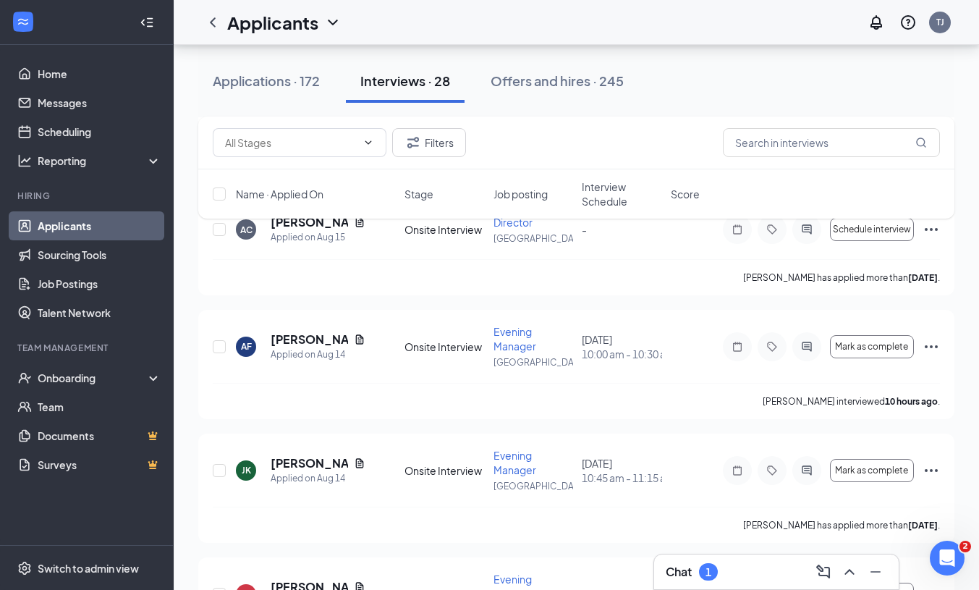
click at [691, 570] on h3 "Chat" at bounding box center [679, 572] width 26 height 16
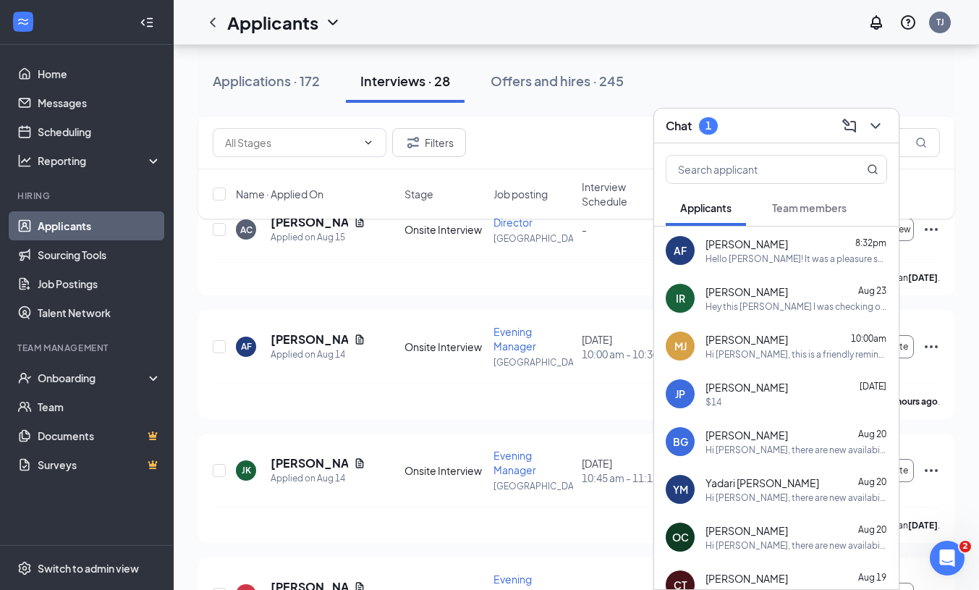
click at [804, 253] on div "Hello [PERSON_NAME]! It was a pleasure speaking with you and [DEMOGRAPHIC_DATA]…" at bounding box center [797, 259] width 182 height 12
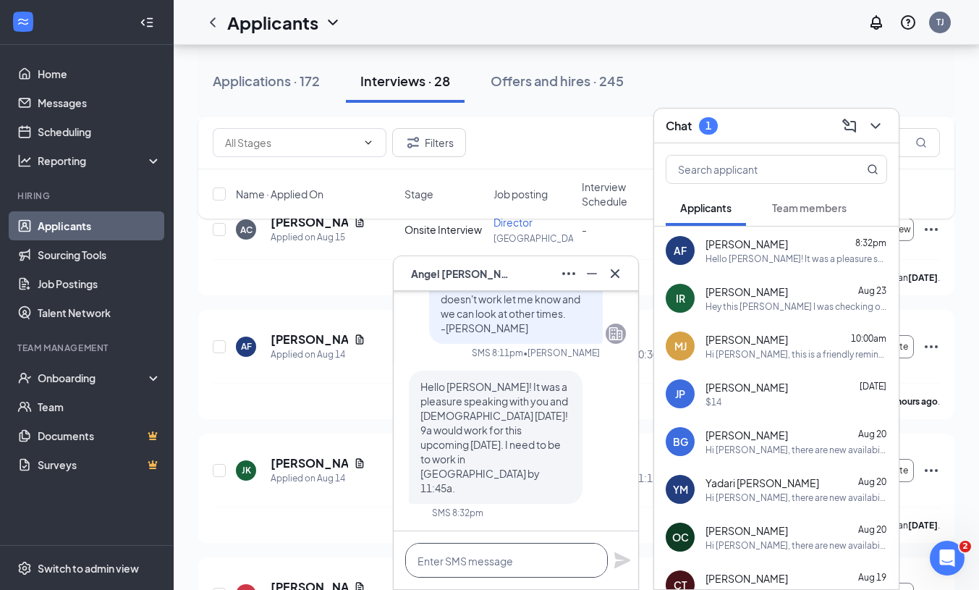
click at [488, 561] on textarea at bounding box center [506, 560] width 203 height 35
type textarea "o"
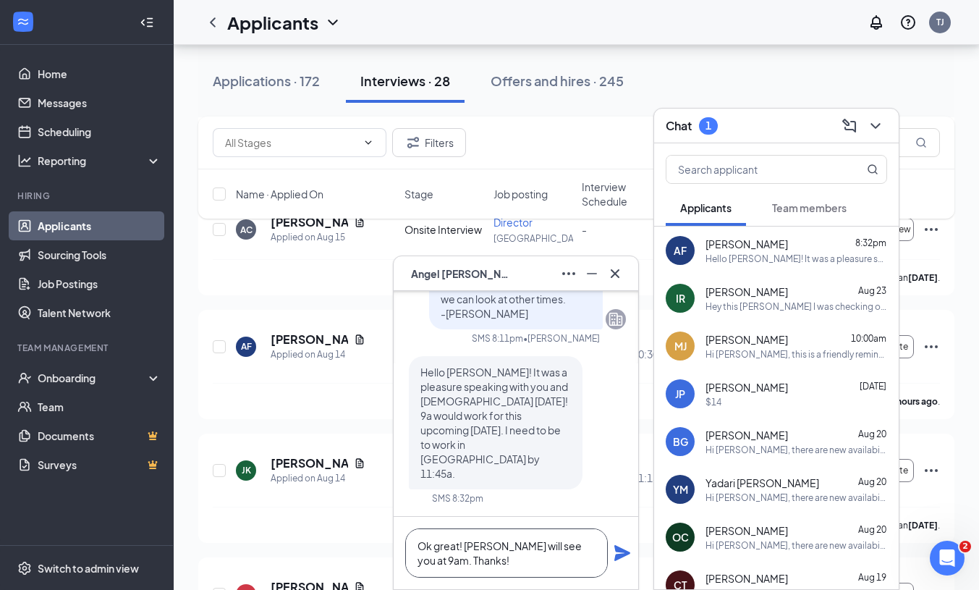
type textarea "Ok great! [PERSON_NAME] will see you at 9am. Thanks!"
click at [625, 553] on icon "Plane" at bounding box center [623, 553] width 16 height 16
